Goal: Task Accomplishment & Management: Manage account settings

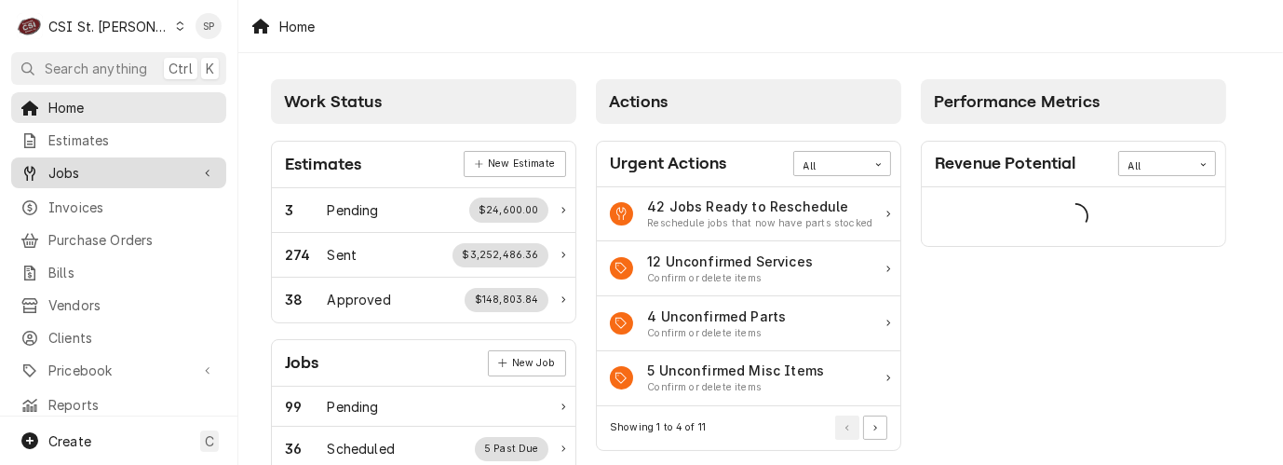
click at [67, 170] on span "Jobs" at bounding box center [118, 173] width 141 height 20
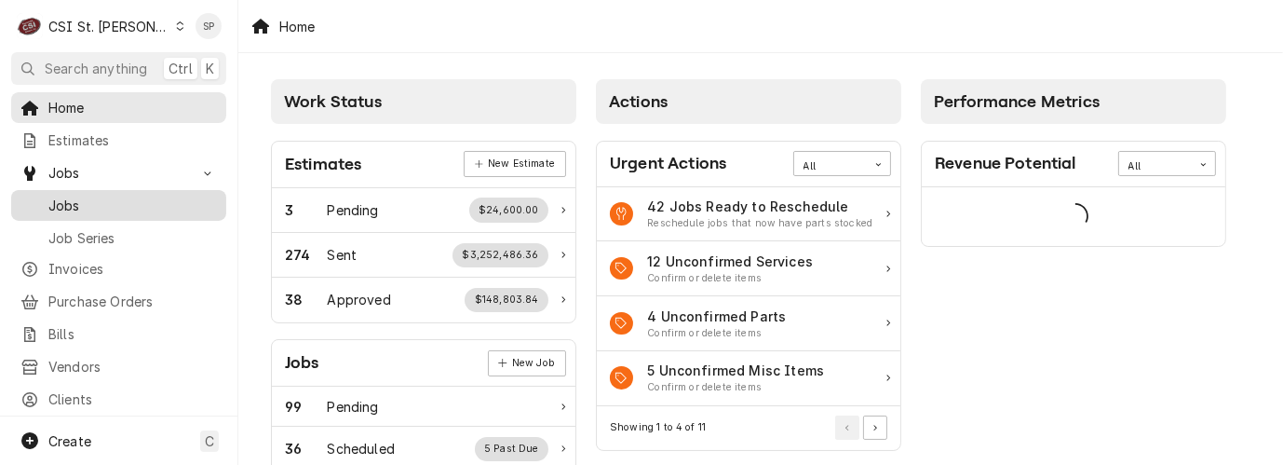
click at [74, 205] on span "Jobs" at bounding box center [132, 206] width 169 height 20
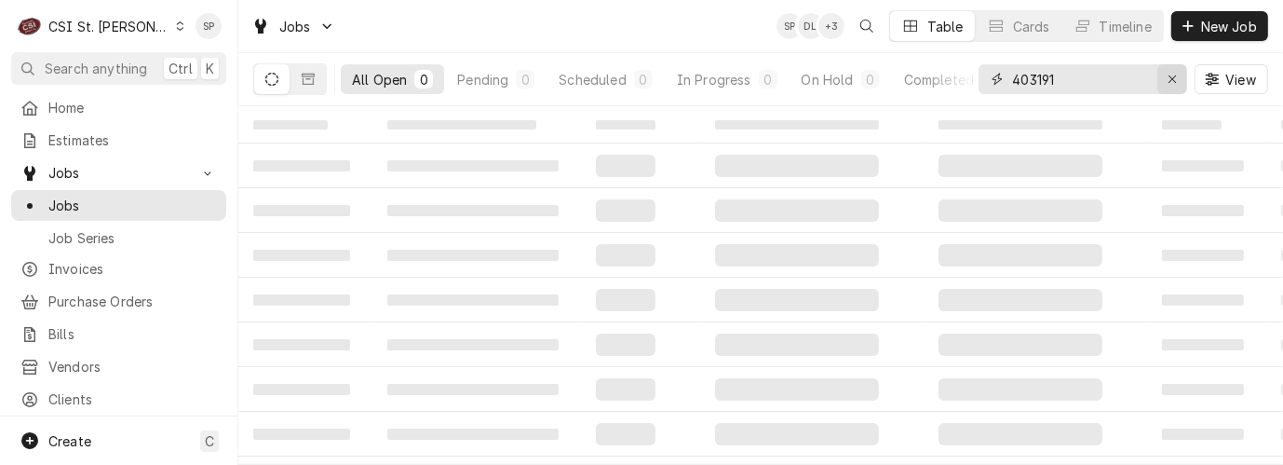
click at [1176, 73] on icon "Erase input" at bounding box center [1173, 79] width 10 height 13
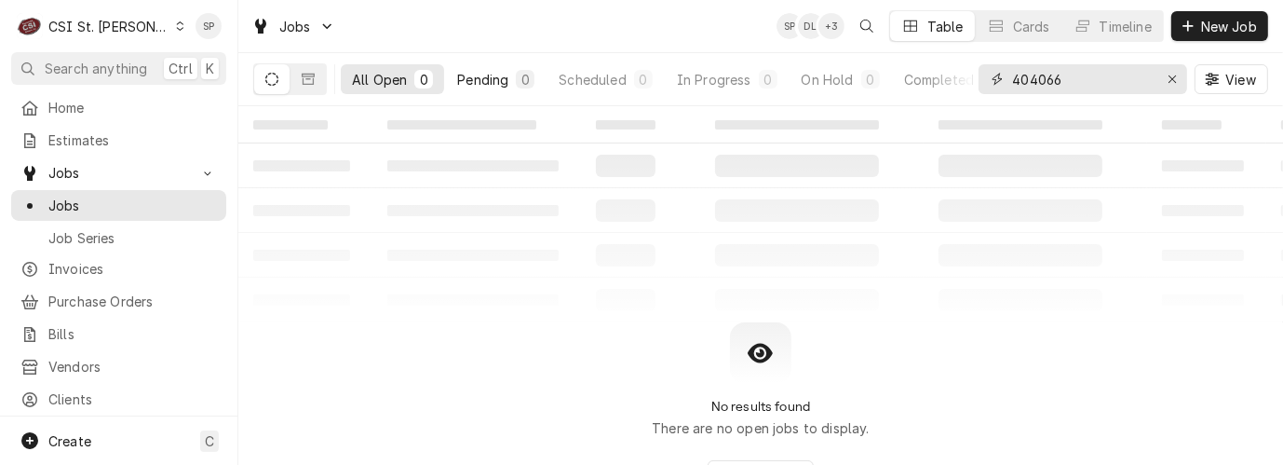
type input "404066"
click at [509, 72] on div "Pending" at bounding box center [482, 80] width 51 height 20
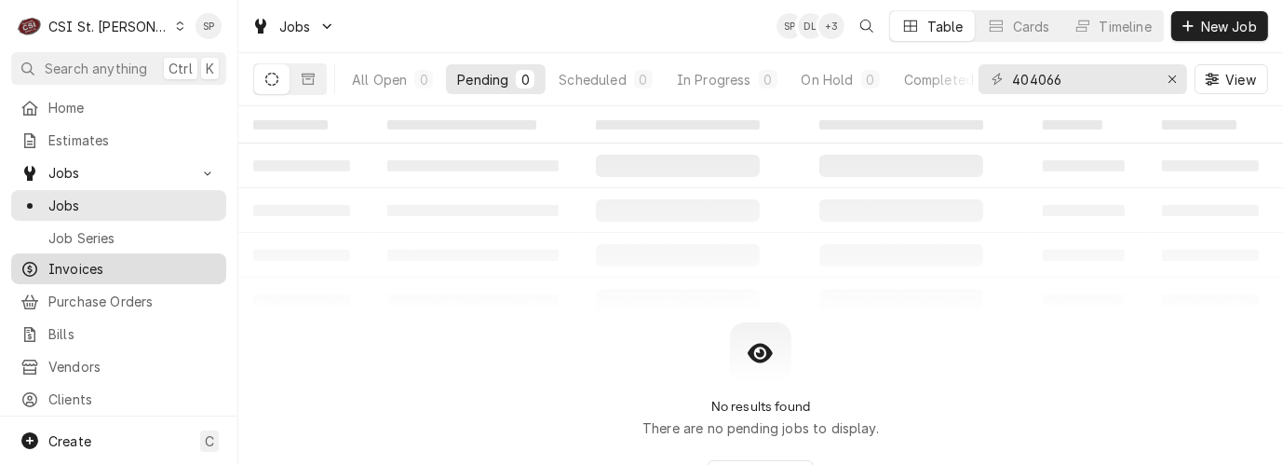
click at [83, 264] on span "Invoices" at bounding box center [132, 269] width 169 height 20
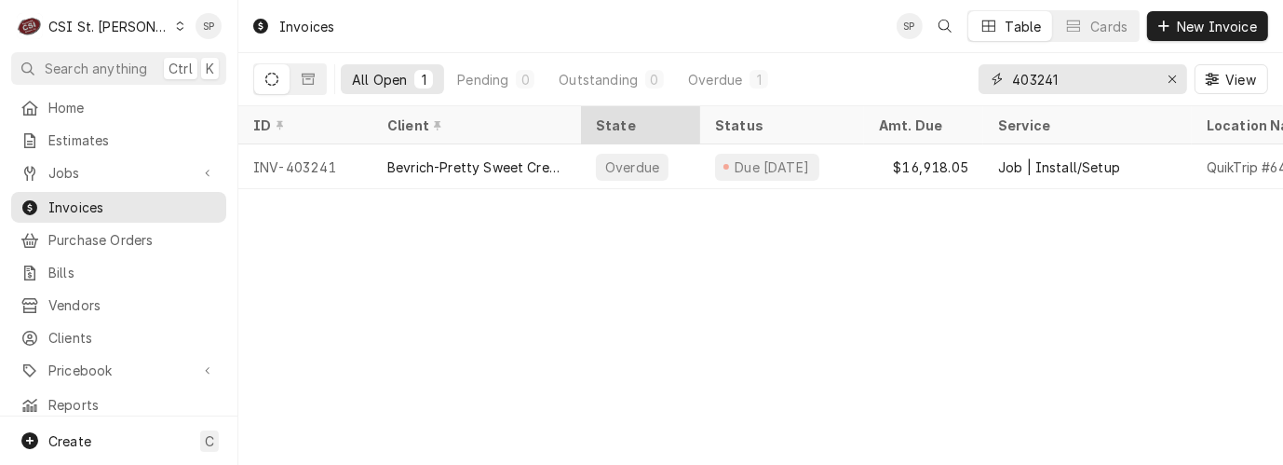
drag, startPoint x: 1088, startPoint y: 80, endPoint x: 686, endPoint y: 129, distance: 404.5
click at [686, 129] on div "Invoices SP Table Cards New Invoice All Open 1 Pending 0 Outstanding 0 Overdue …" at bounding box center [760, 232] width 1045 height 465
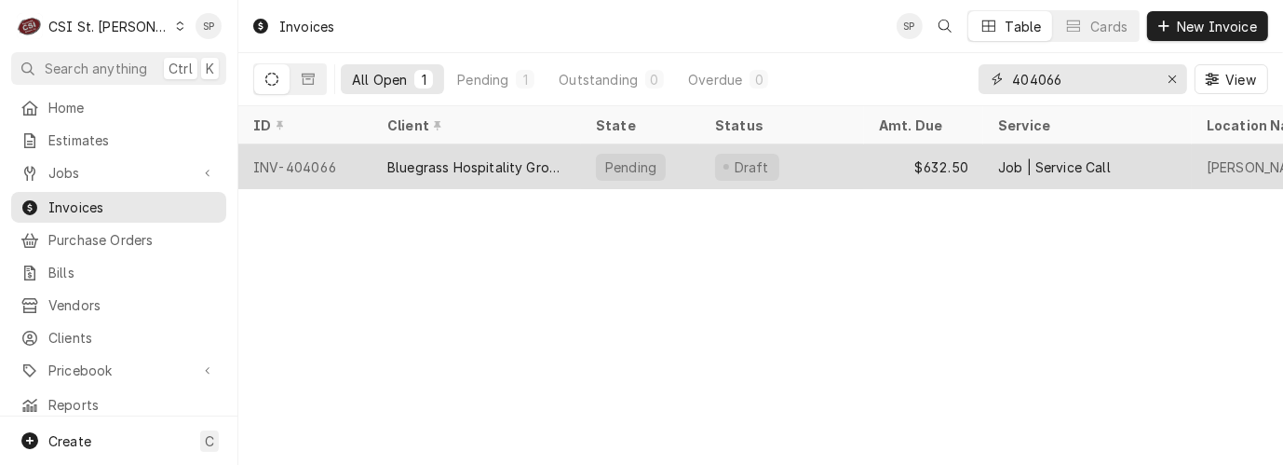
type input "404066"
click at [298, 163] on div "INV-404066" at bounding box center [305, 166] width 134 height 45
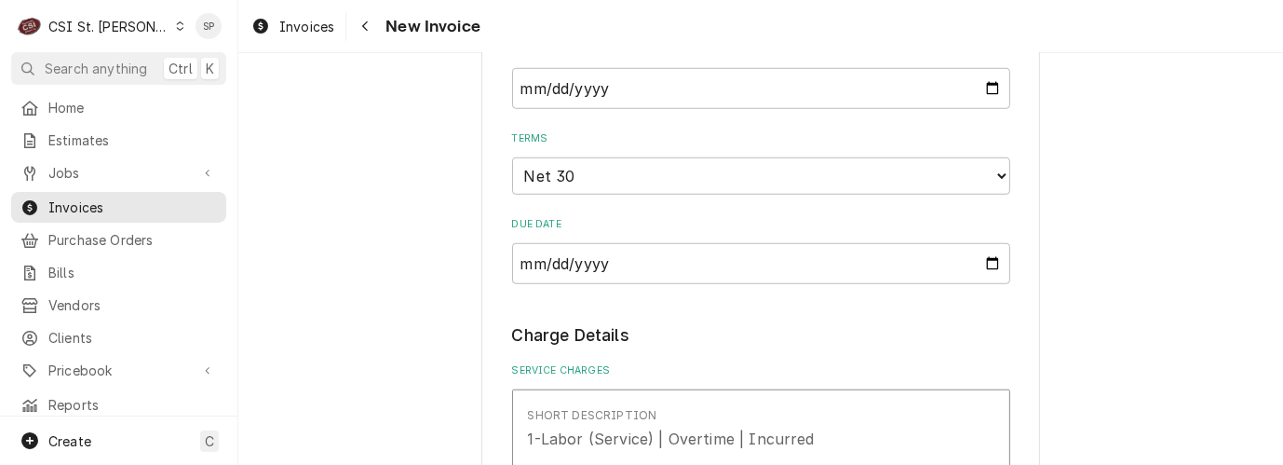
scroll to position [1283, 0]
click at [987, 88] on input "[DATE]" at bounding box center [761, 89] width 498 height 41
type textarea "x"
type input "[DATE]"
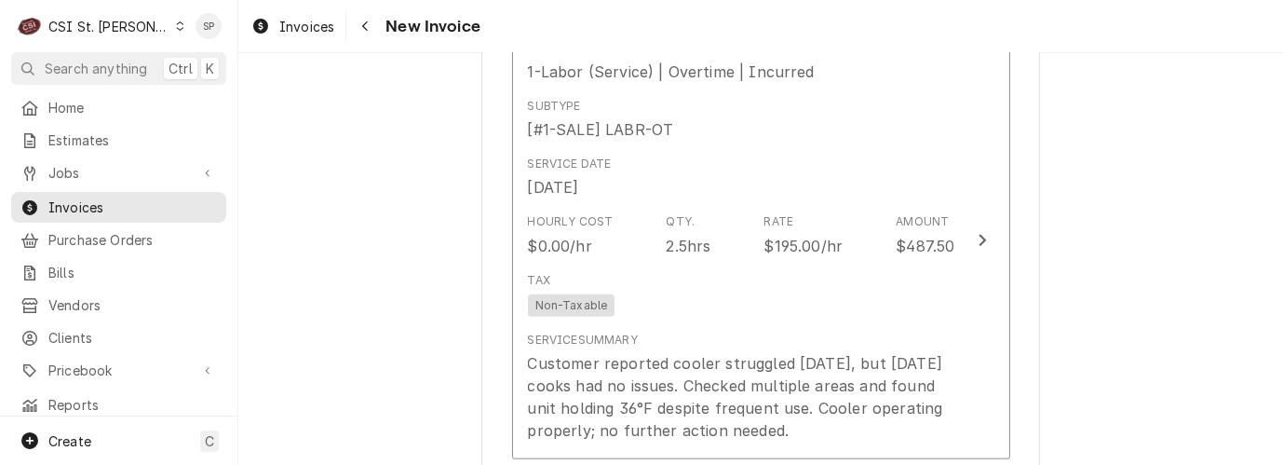
scroll to position [1655, 0]
